Goal: Information Seeking & Learning: Find specific fact

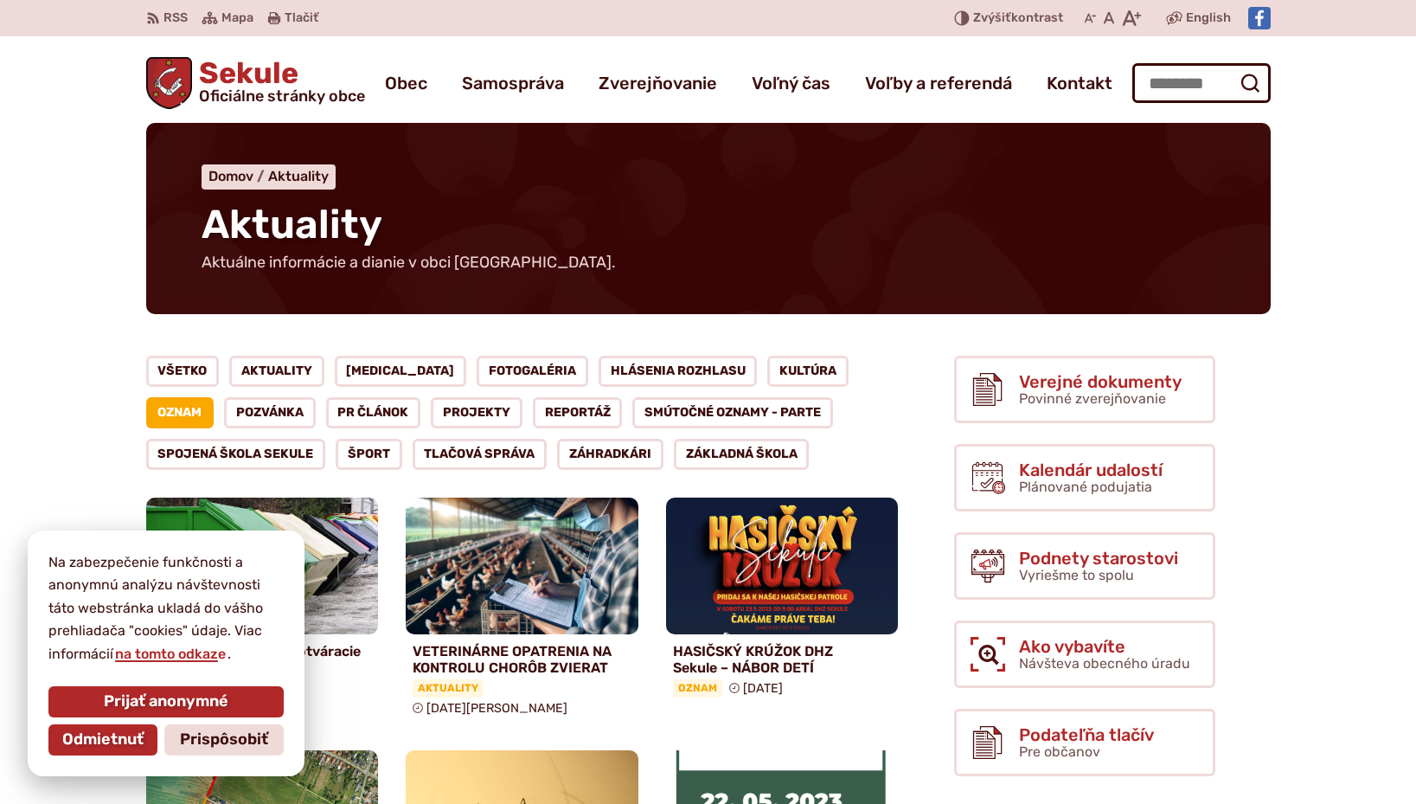
click at [215, 397] on link "Oznam" at bounding box center [180, 412] width 68 height 31
click at [93, 734] on span "Odmietnuť" at bounding box center [102, 739] width 81 height 19
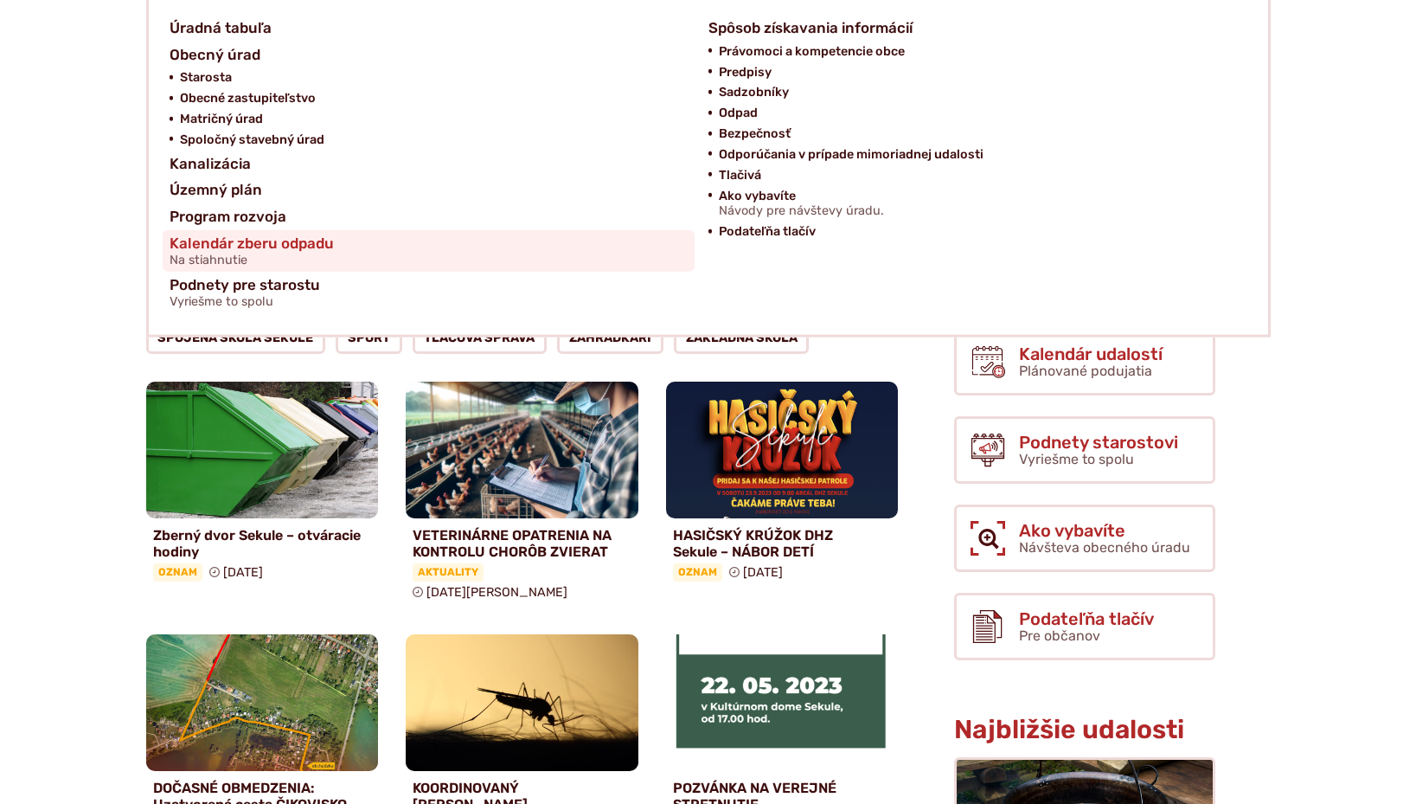
scroll to position [88, 0]
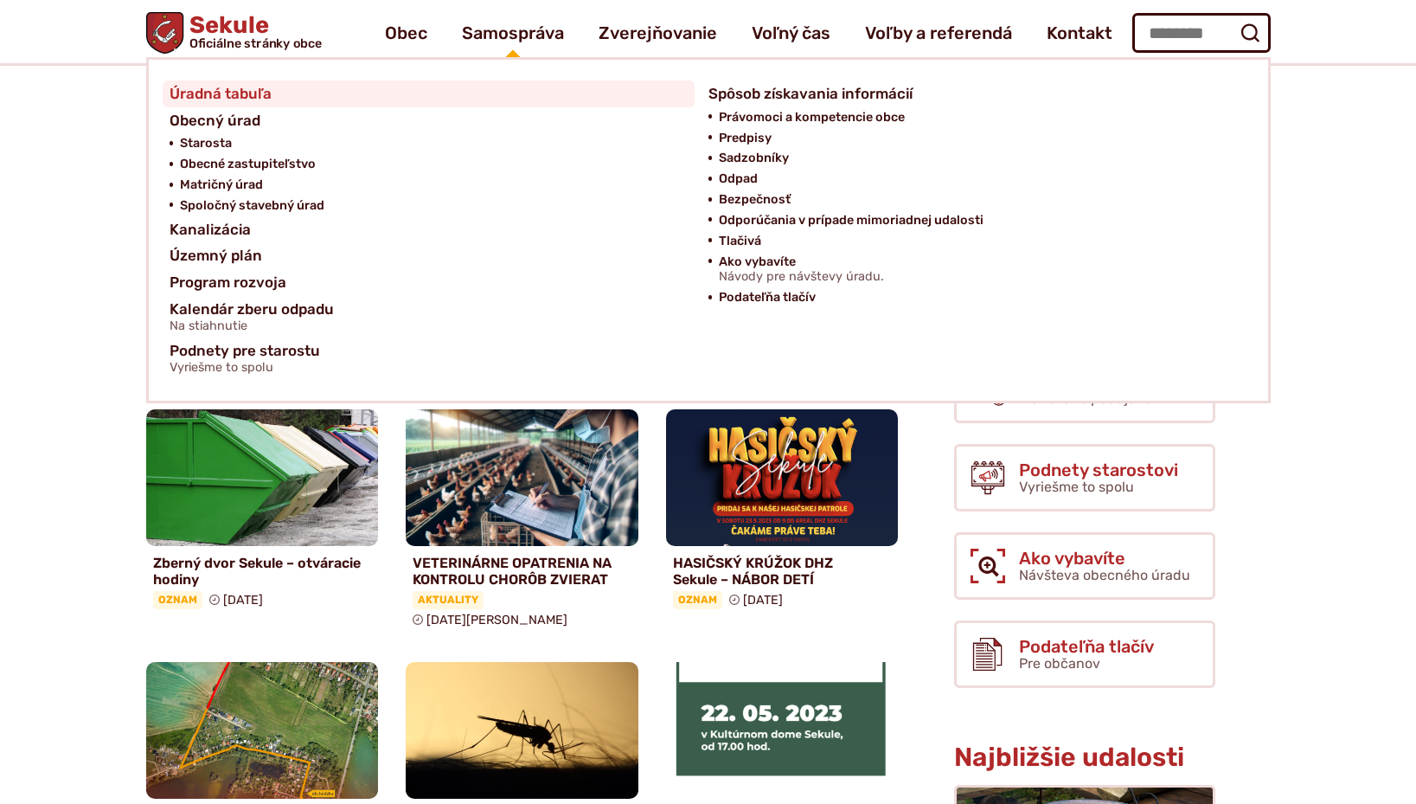
click at [246, 93] on span "Úradná tabuľa" at bounding box center [221, 93] width 102 height 27
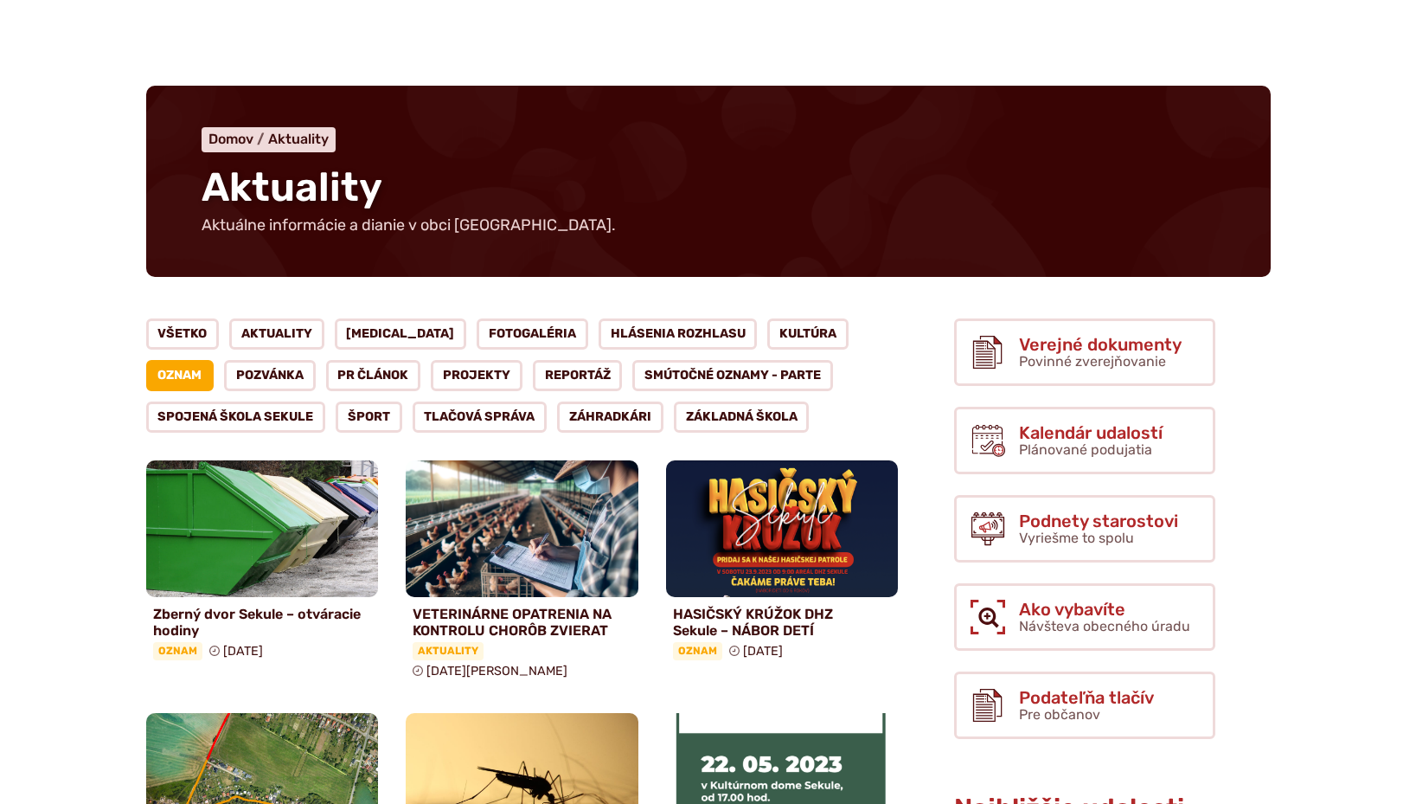
scroll to position [0, 0]
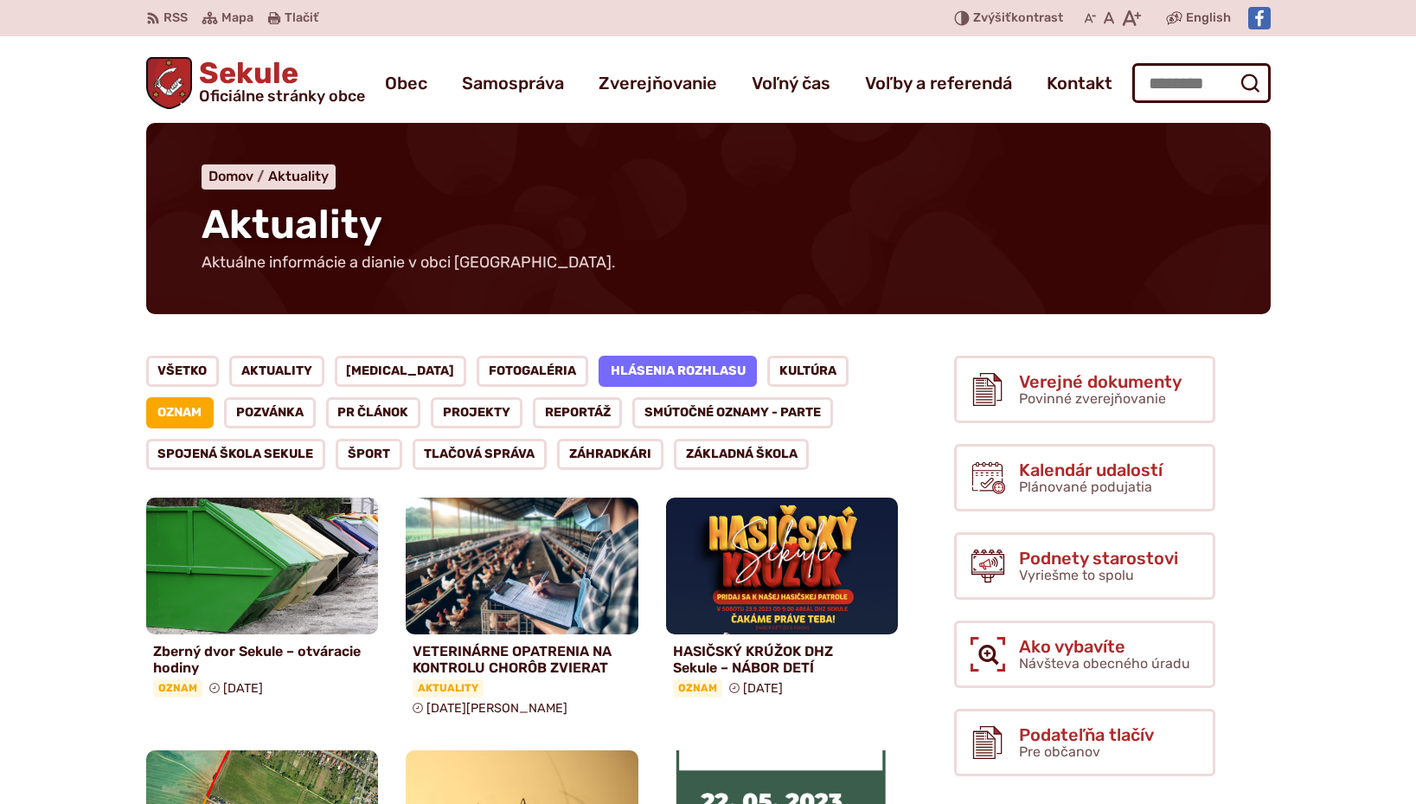
click at [621, 371] on link "Hlásenia rozhlasu" at bounding box center [678, 371] width 159 height 31
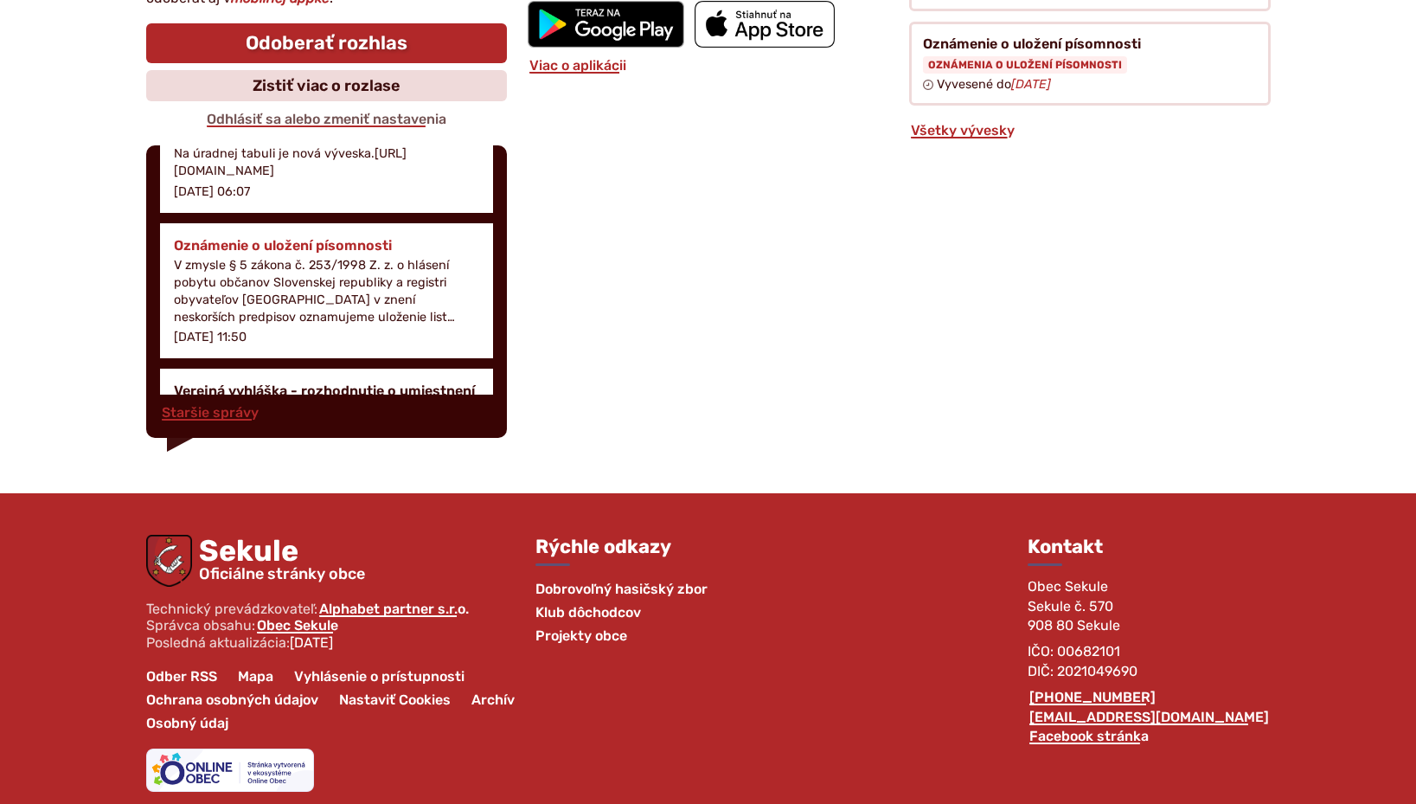
scroll to position [99, 0]
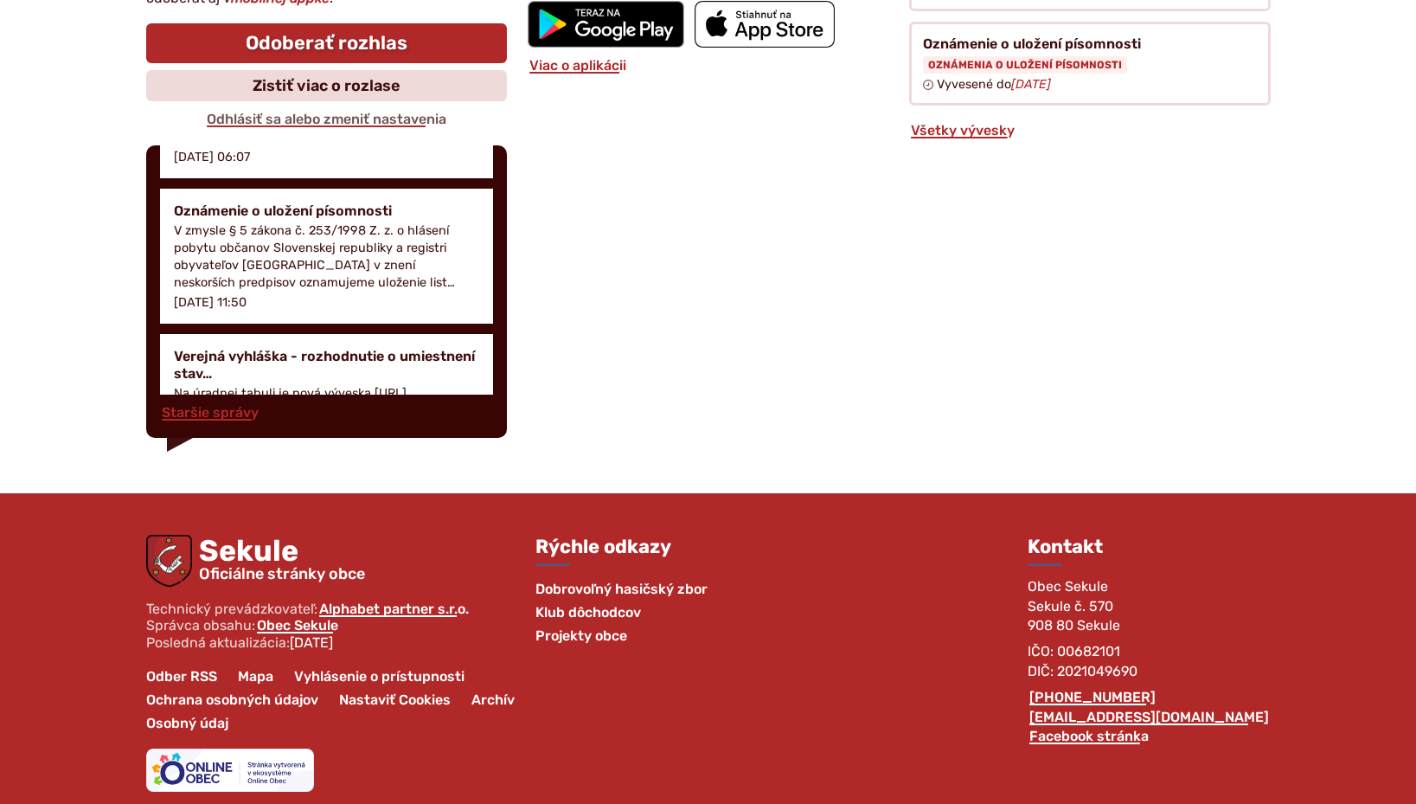
click at [577, 624] on span "Projekty obce" at bounding box center [582, 635] width 92 height 23
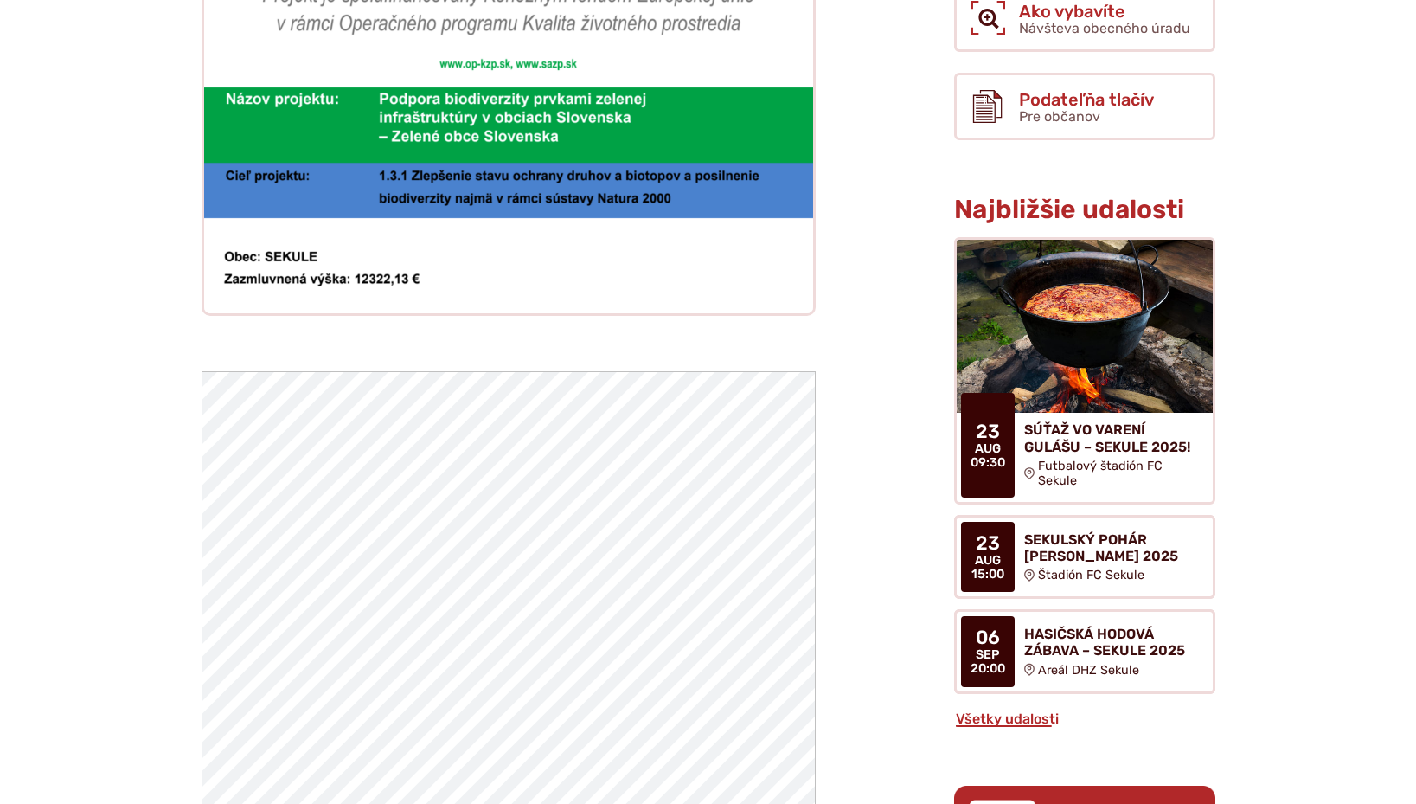
scroll to position [618, 0]
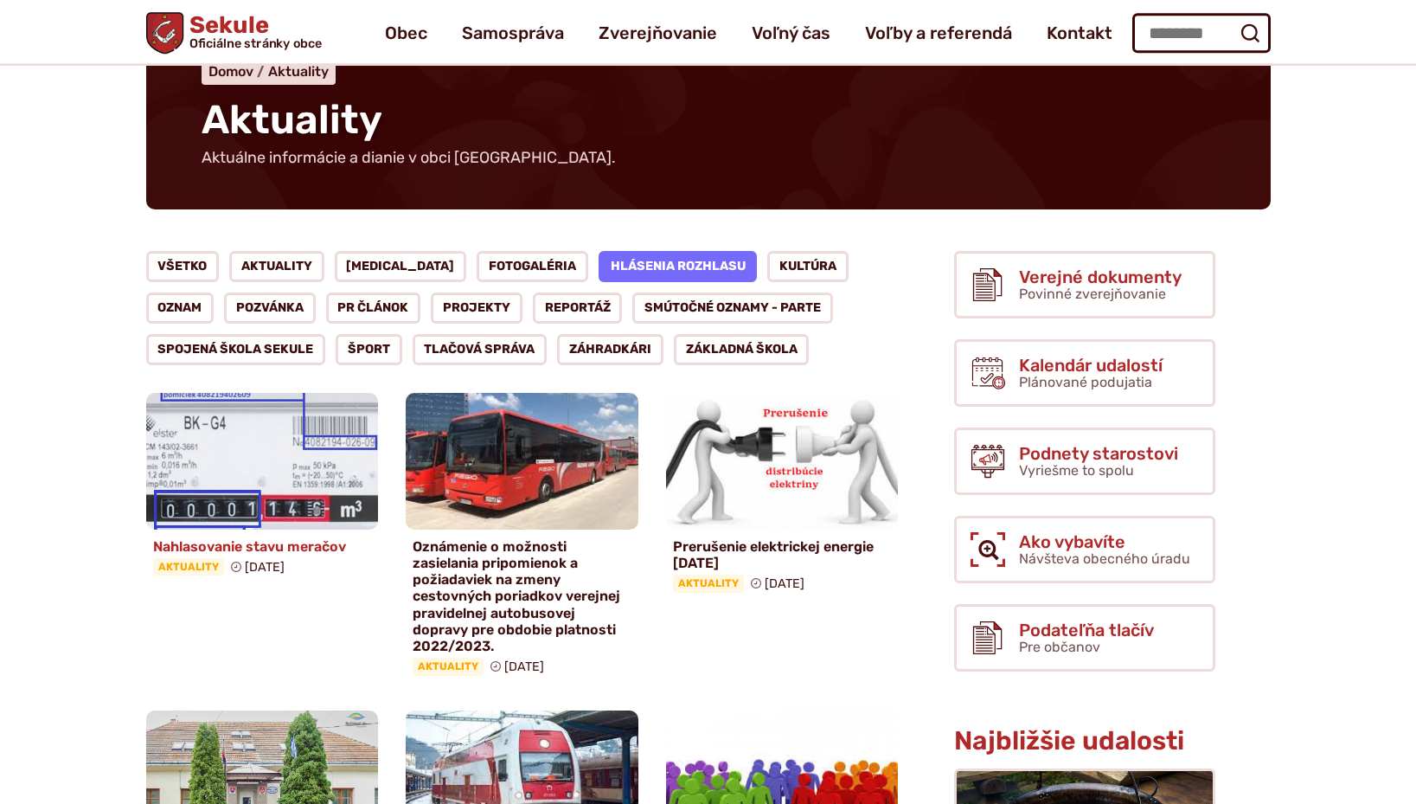
scroll to position [88, 0]
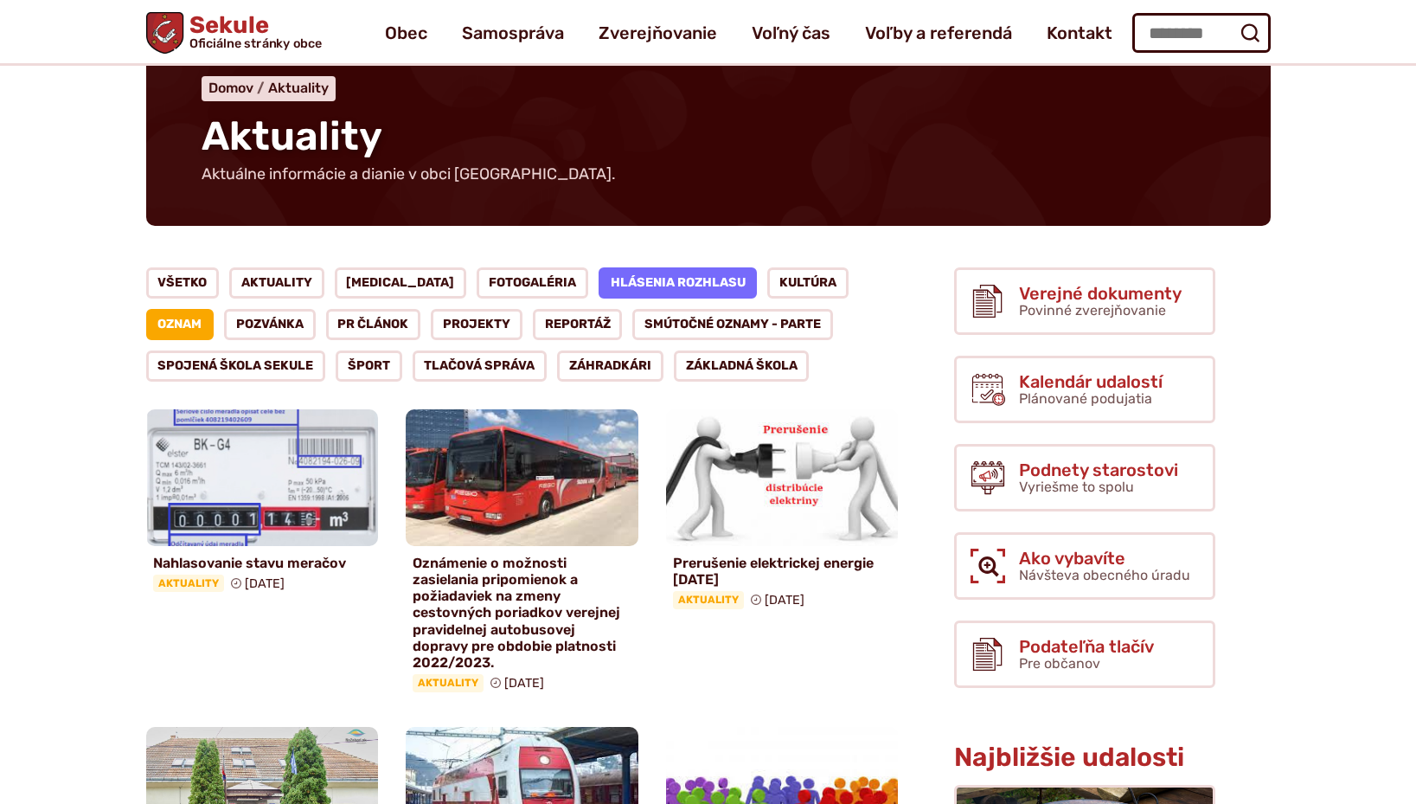
click at [215, 309] on link "Oznam" at bounding box center [180, 324] width 68 height 31
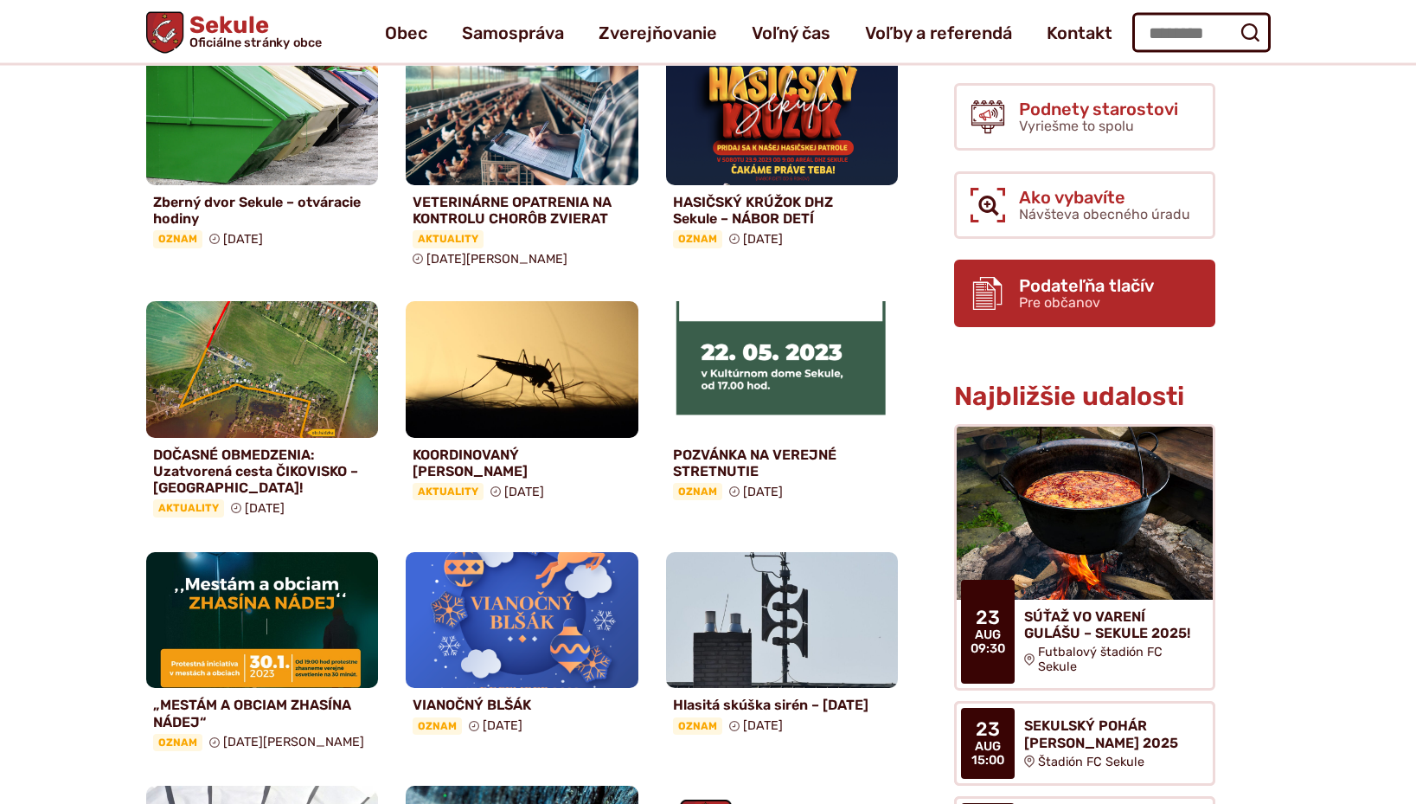
scroll to position [441, 0]
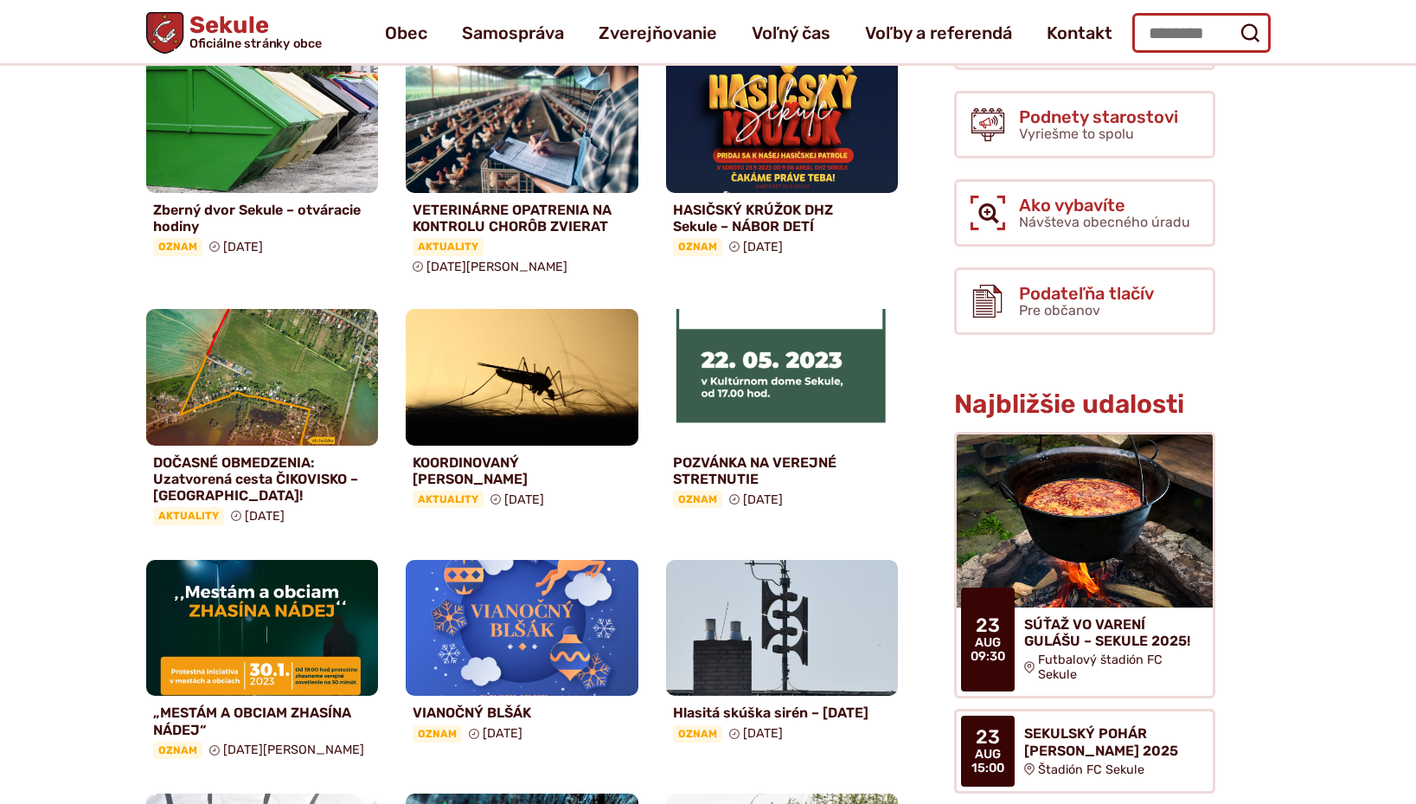
click at [1144, 32] on input "Hľadať:" at bounding box center [1201, 33] width 138 height 40
type input "**********"
click at [1249, 27] on icon "submit" at bounding box center [1250, 32] width 21 height 21
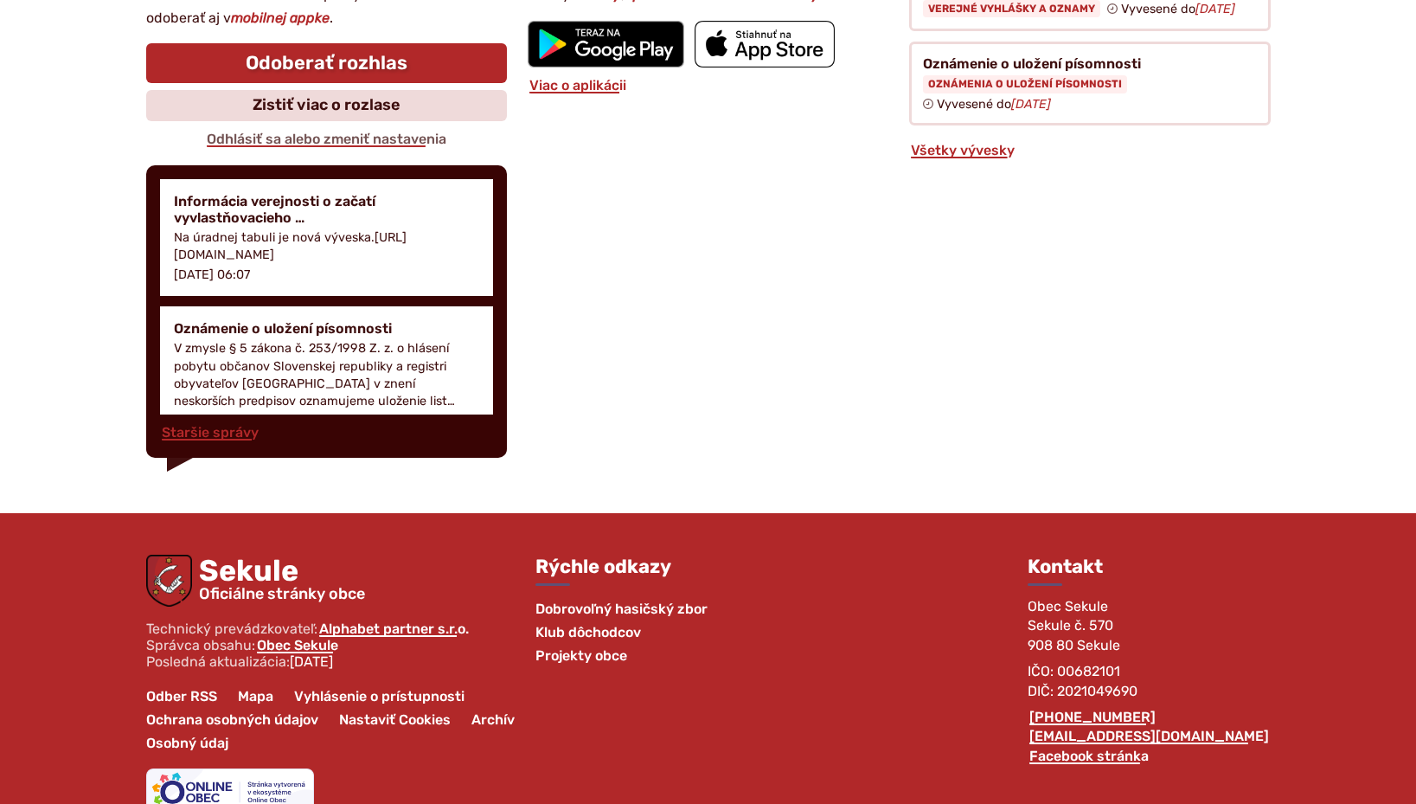
scroll to position [2647, 0]
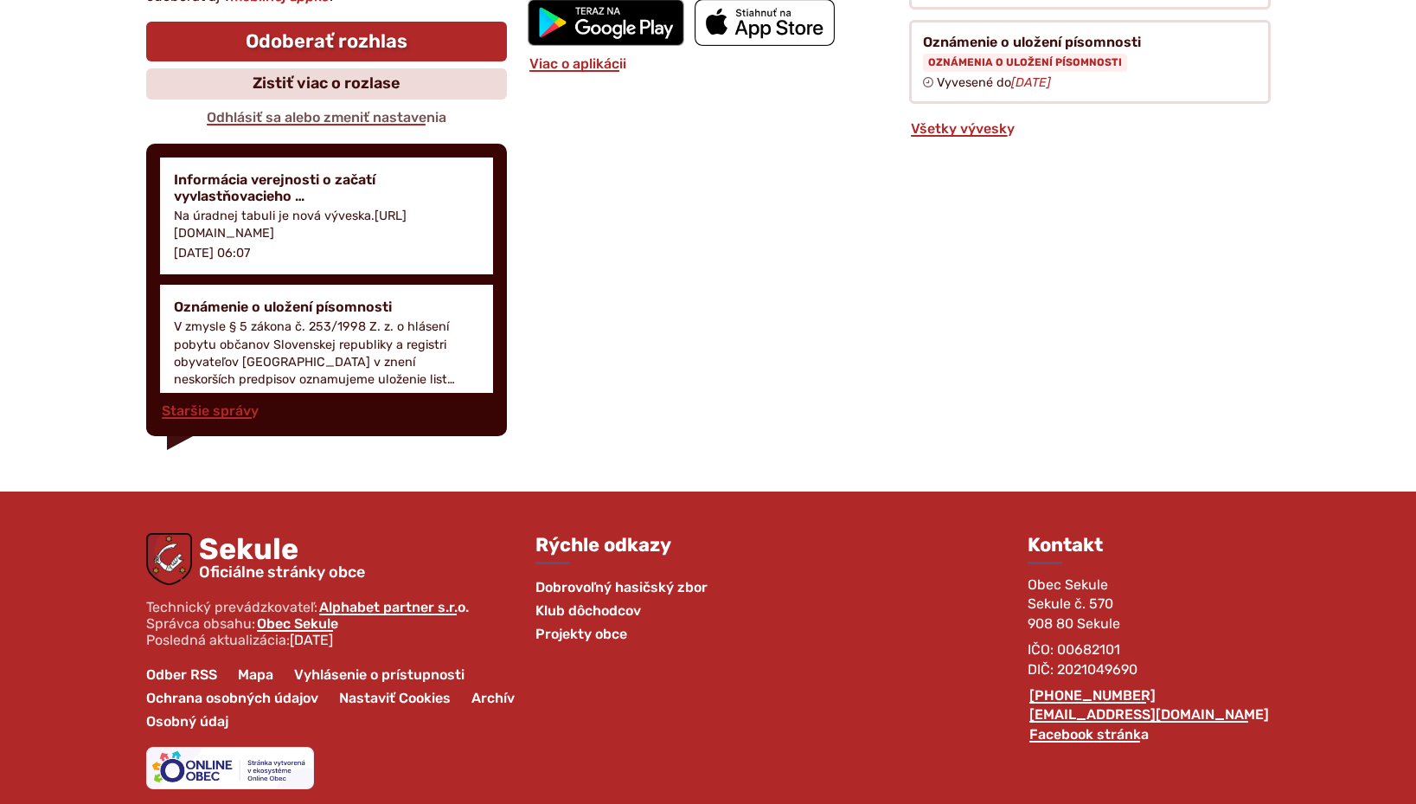
click at [602, 9] on img at bounding box center [606, 22] width 157 height 47
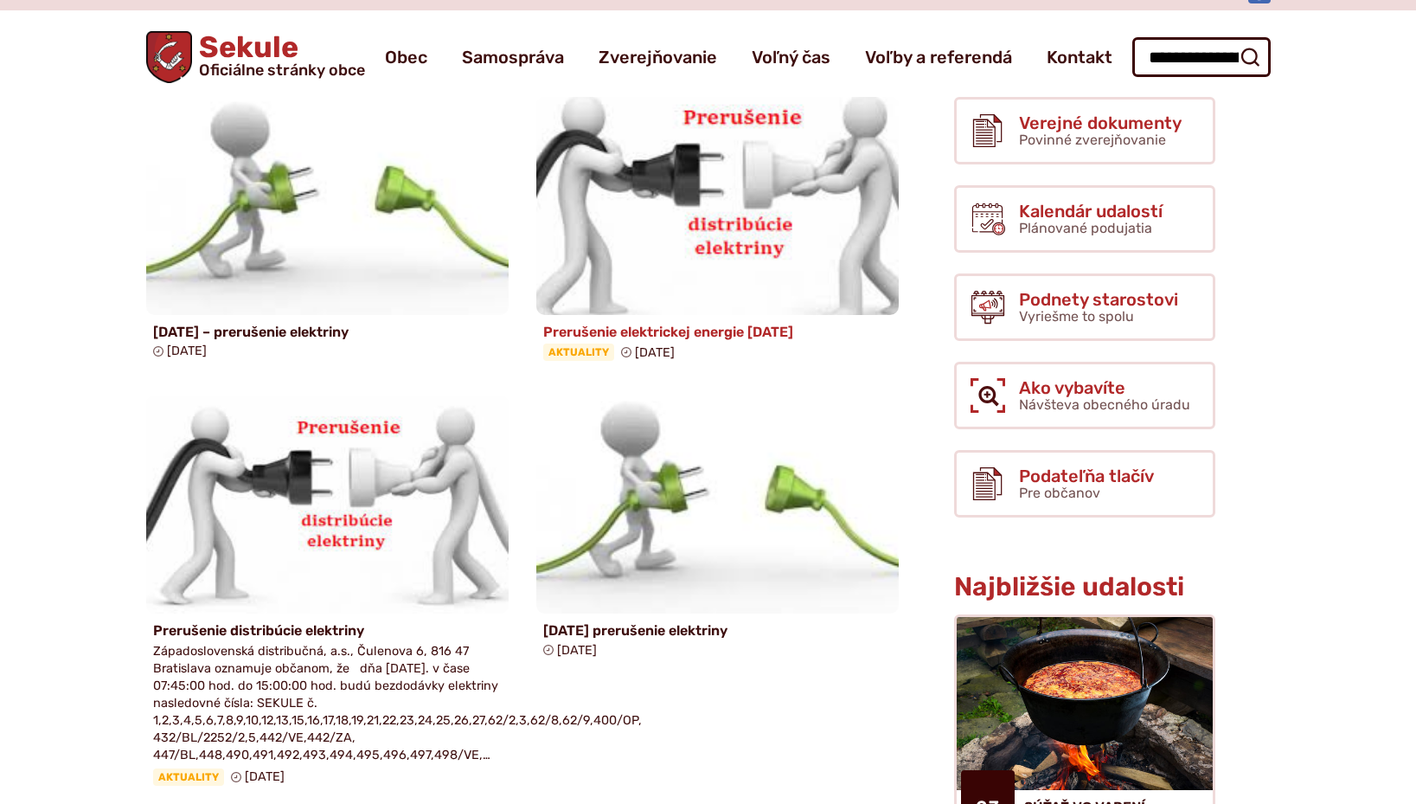
scroll to position [0, 0]
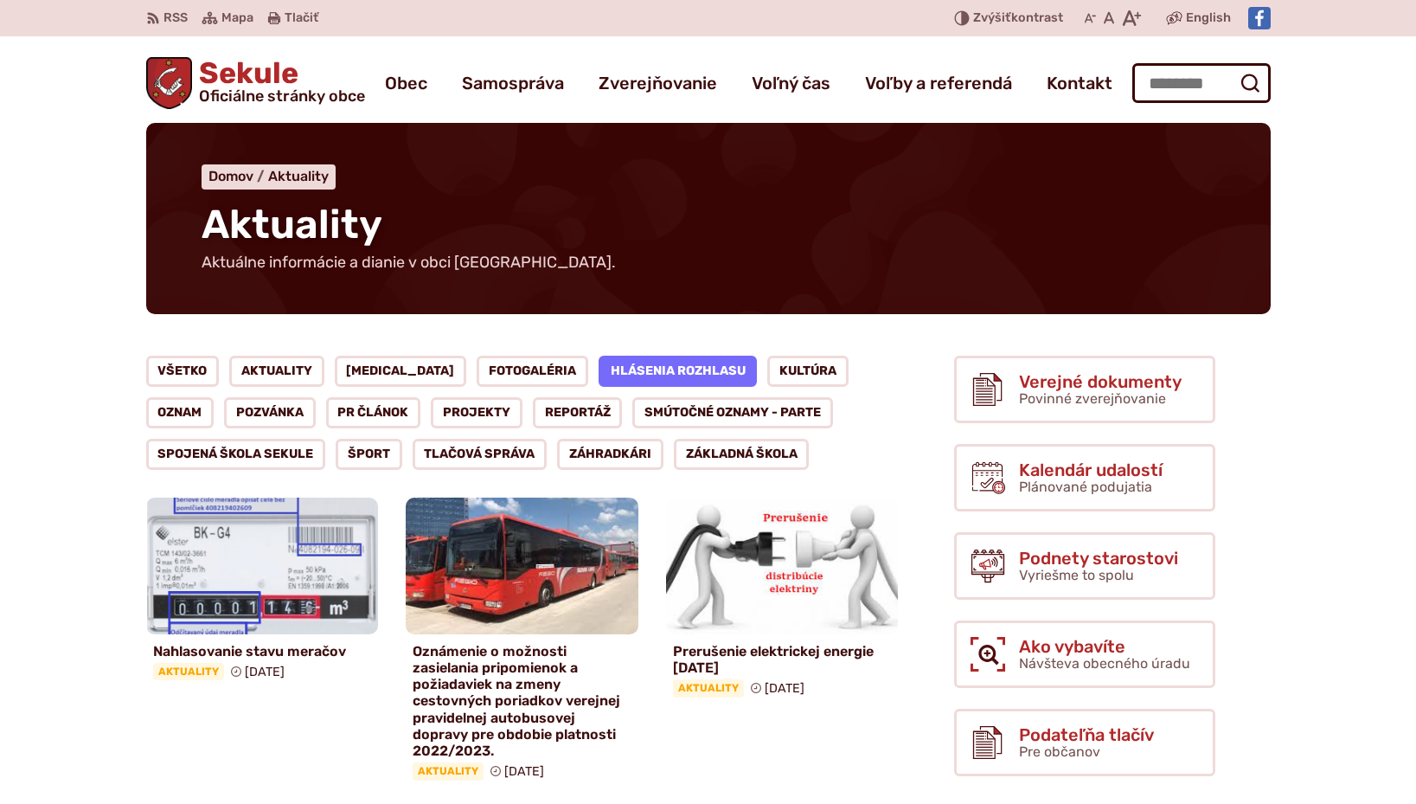
scroll to position [88, 0]
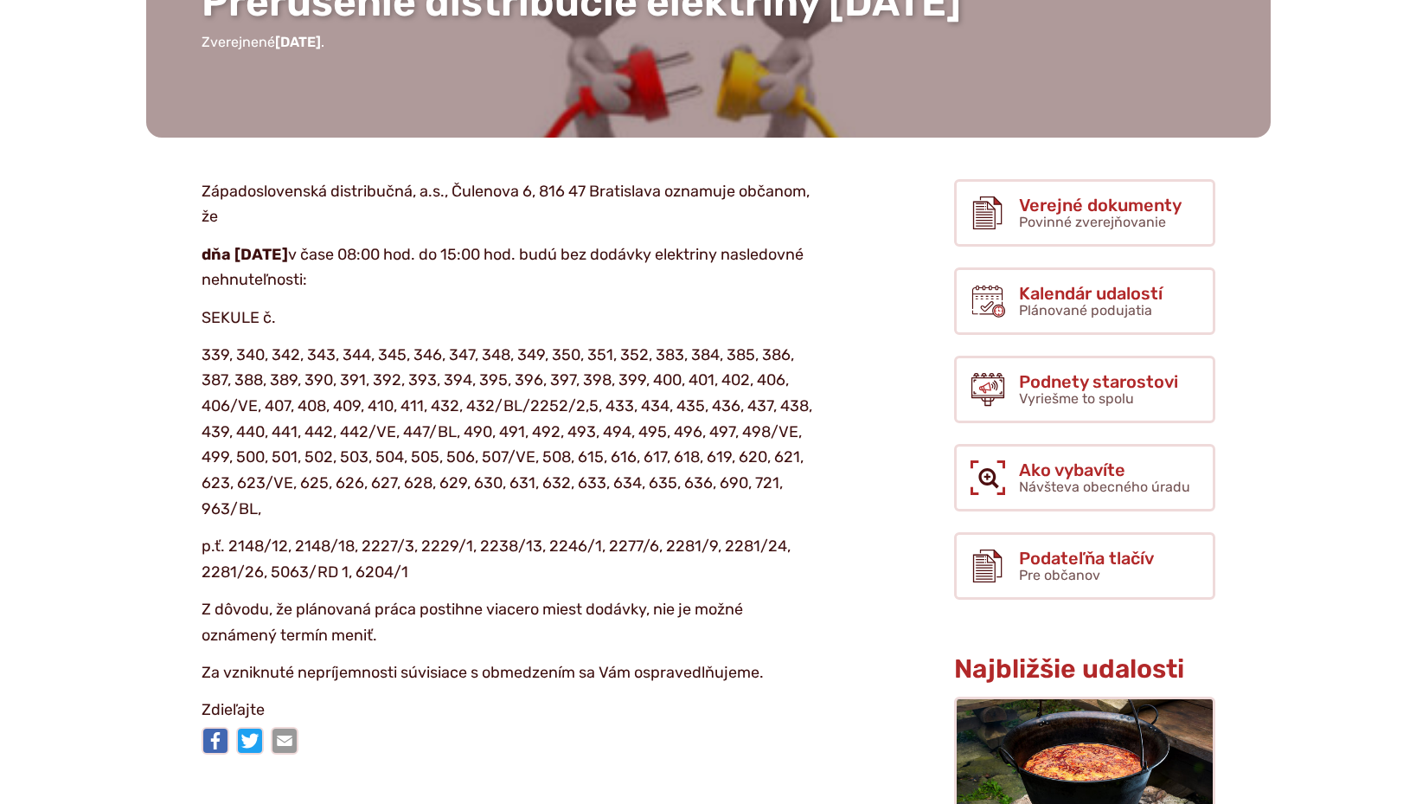
scroll to position [265, 0]
